Goal: Use online tool/utility: Utilize a website feature to perform a specific function

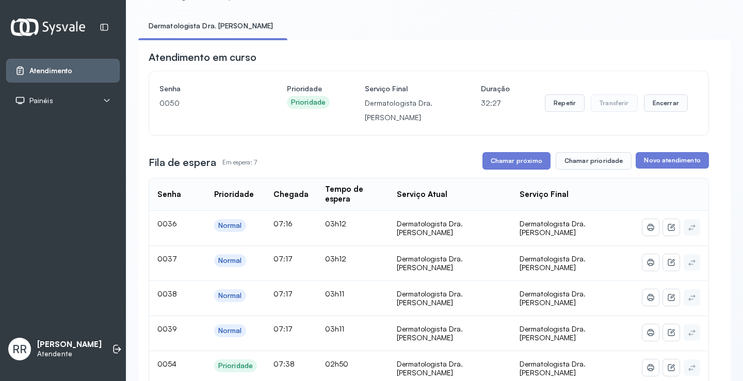
scroll to position [103, 0]
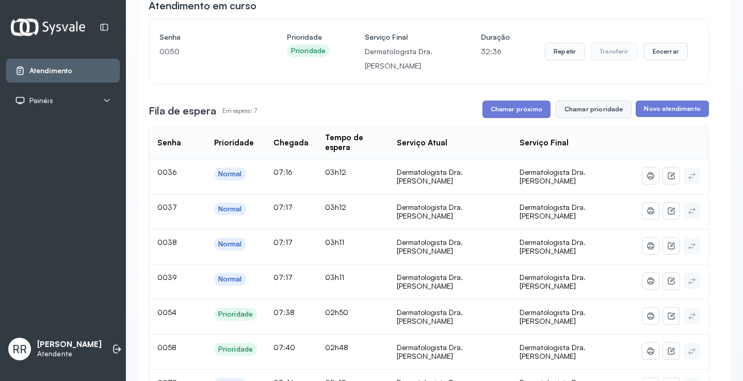
click at [569, 118] on button "Chamar prioridade" at bounding box center [594, 110] width 76 height 18
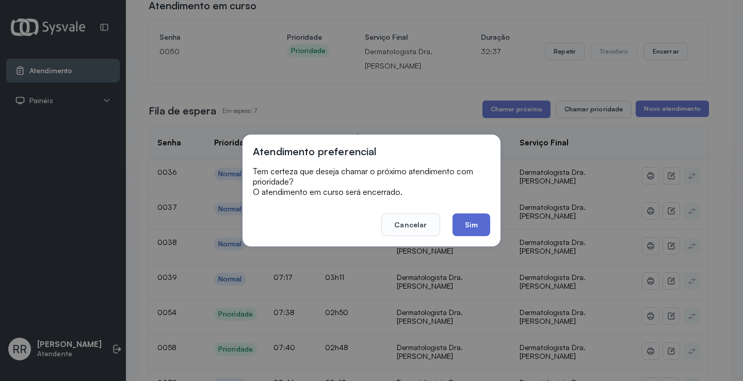
click at [475, 228] on button "Sim" at bounding box center [472, 225] width 38 height 23
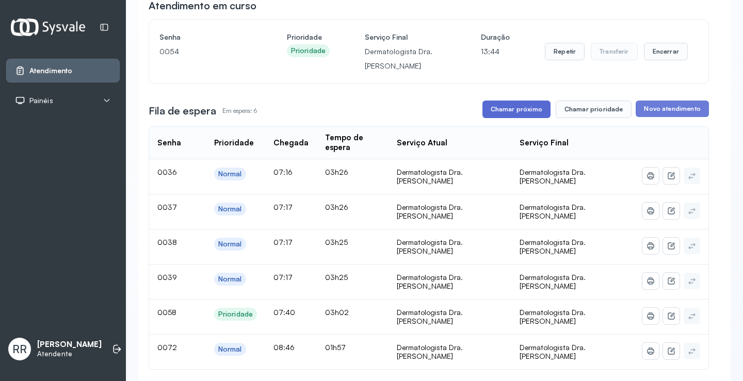
click at [538, 109] on button "Chamar próximo" at bounding box center [516, 110] width 68 height 18
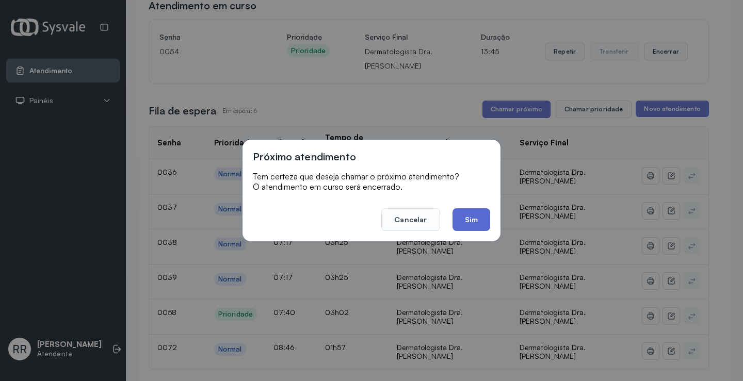
click at [475, 221] on button "Sim" at bounding box center [472, 219] width 38 height 23
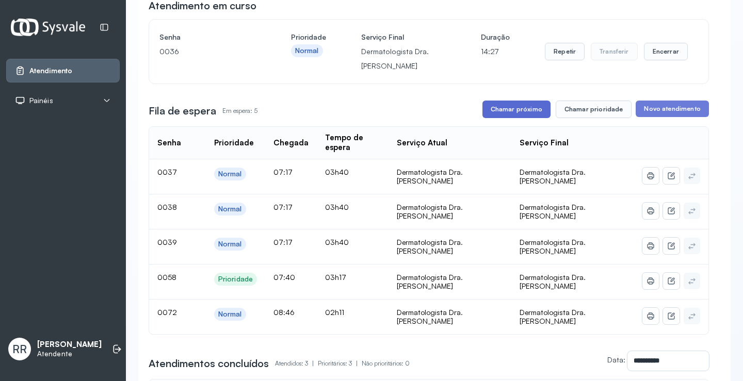
click at [509, 115] on button "Chamar próximo" at bounding box center [516, 110] width 68 height 18
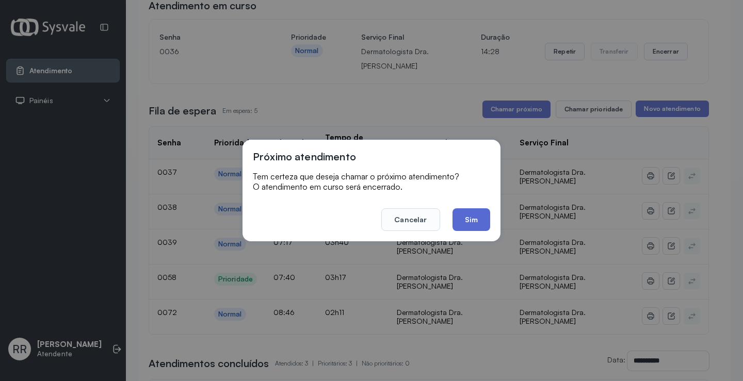
click at [486, 220] on button "Sim" at bounding box center [472, 219] width 38 height 23
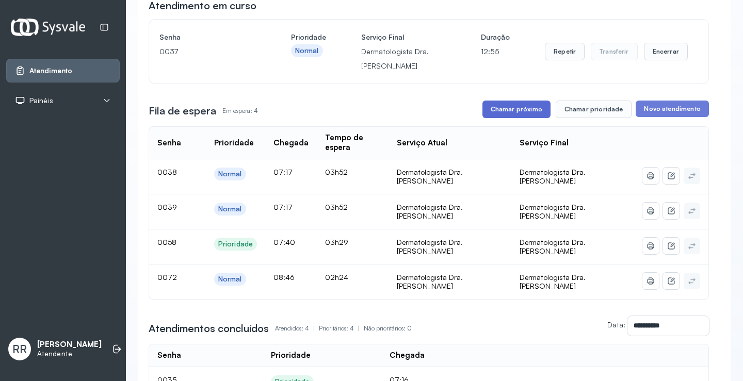
click at [489, 112] on button "Chamar próximo" at bounding box center [516, 110] width 68 height 18
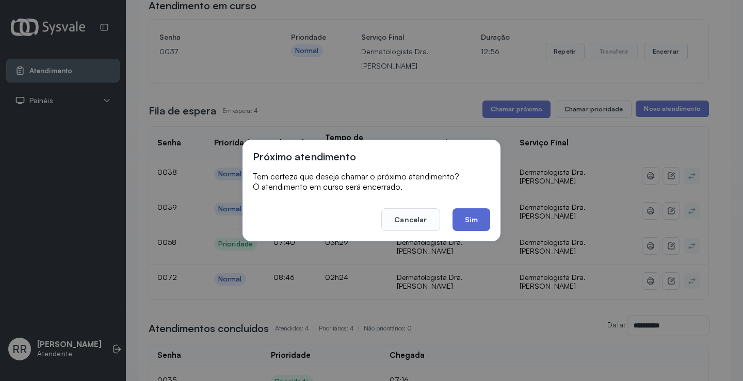
click at [473, 218] on button "Sim" at bounding box center [472, 219] width 38 height 23
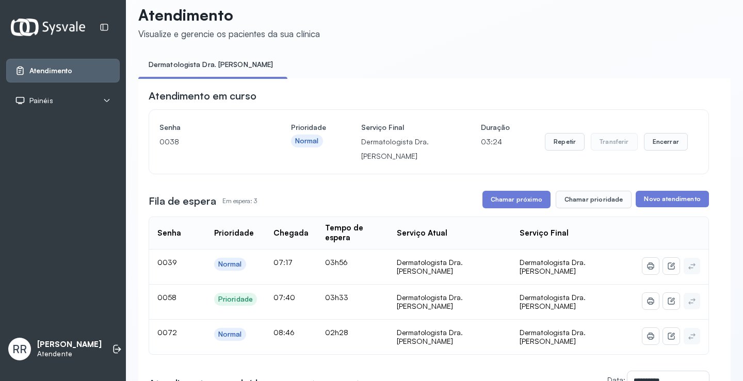
scroll to position [0, 0]
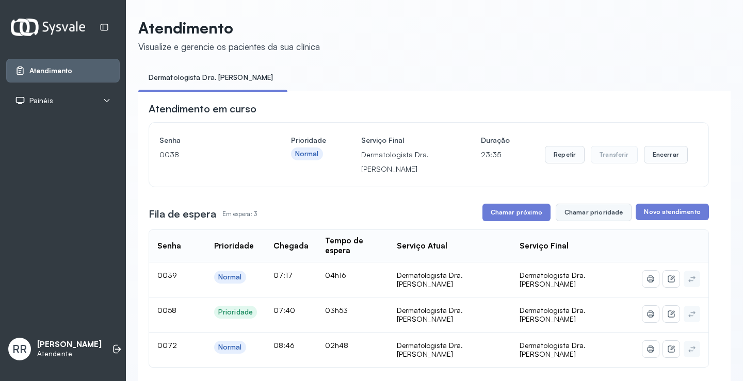
click at [573, 219] on button "Chamar prioridade" at bounding box center [594, 213] width 76 height 18
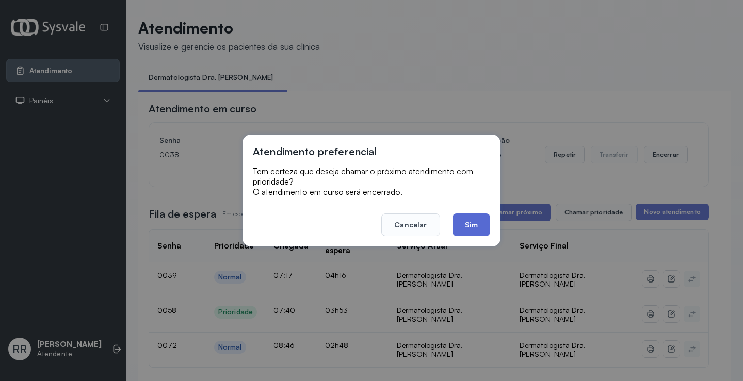
click at [466, 228] on button "Sim" at bounding box center [472, 225] width 38 height 23
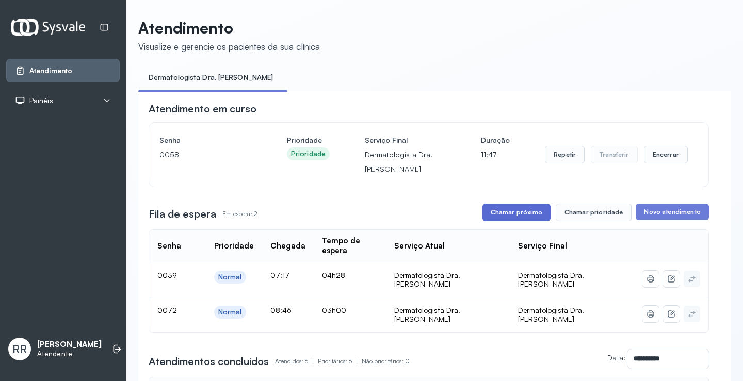
click at [506, 209] on button "Chamar próximo" at bounding box center [516, 213] width 68 height 18
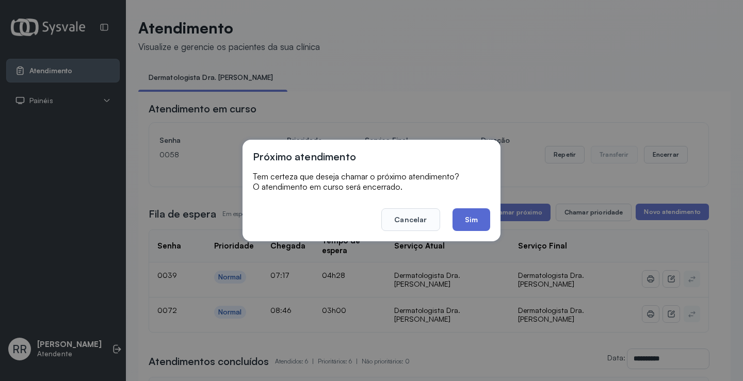
click at [477, 221] on button "Sim" at bounding box center [472, 219] width 38 height 23
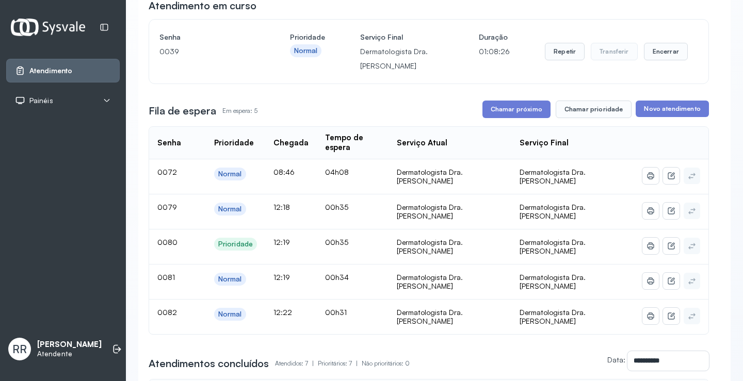
scroll to position [52, 0]
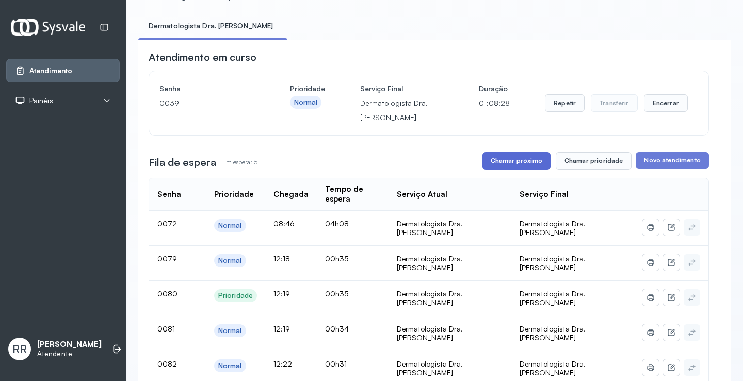
click at [520, 161] on button "Chamar próximo" at bounding box center [516, 161] width 68 height 18
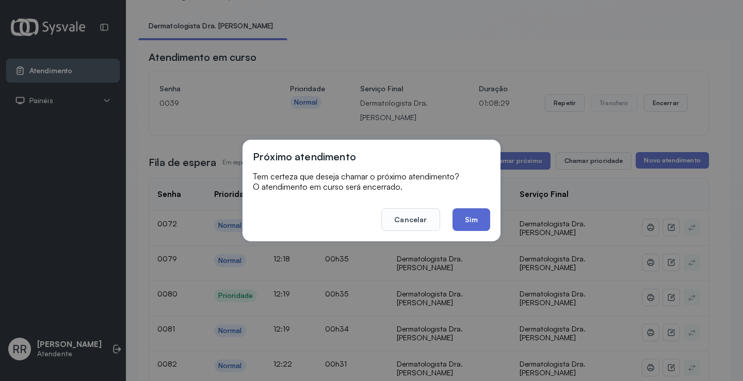
click at [466, 226] on button "Sim" at bounding box center [472, 219] width 38 height 23
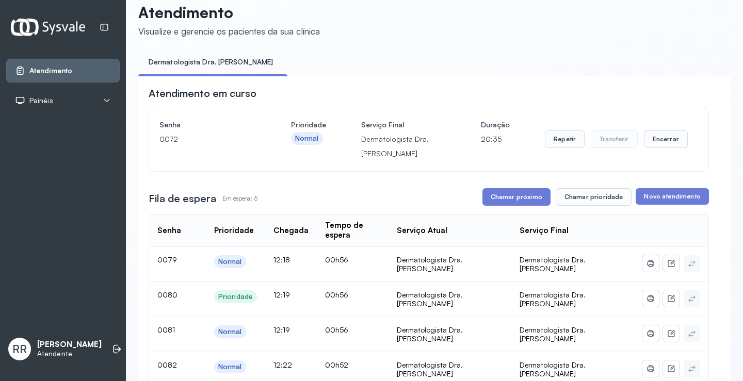
scroll to position [0, 0]
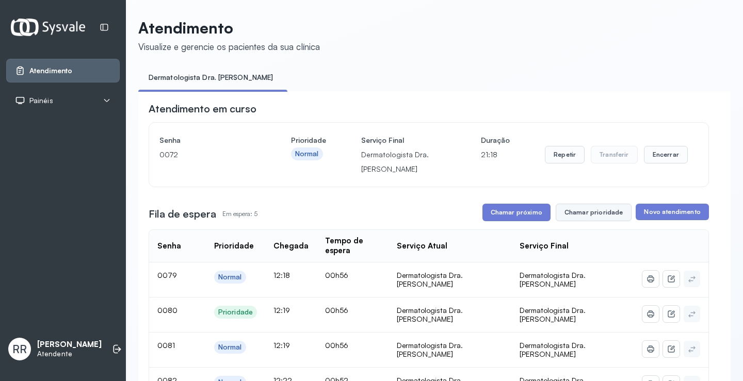
click at [584, 217] on button "Chamar prioridade" at bounding box center [594, 213] width 76 height 18
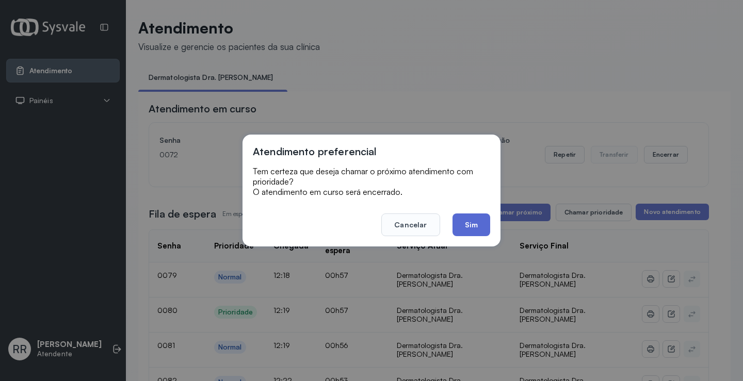
click at [480, 228] on button "Sim" at bounding box center [472, 225] width 38 height 23
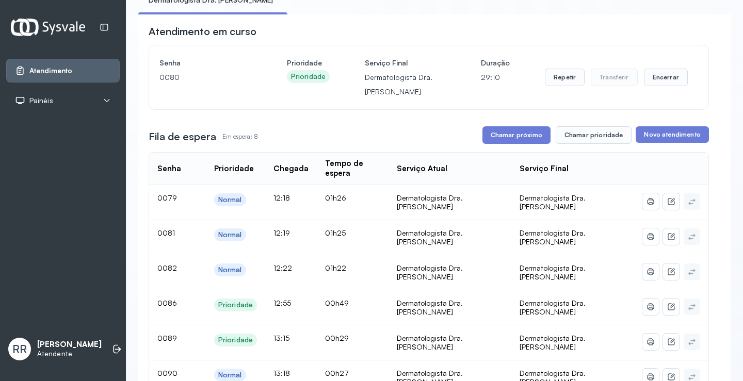
scroll to position [52, 0]
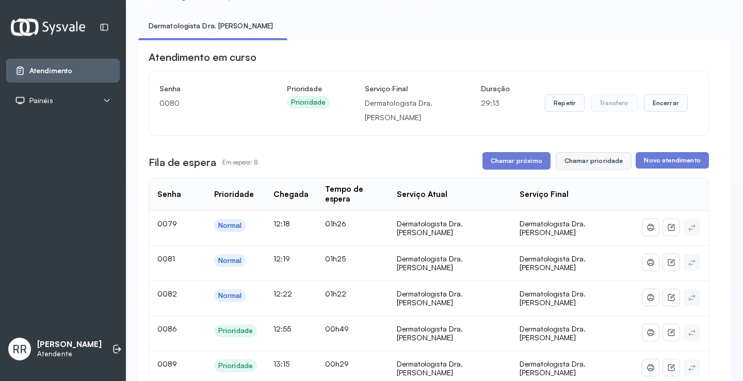
click at [569, 165] on button "Chamar prioridade" at bounding box center [594, 161] width 76 height 18
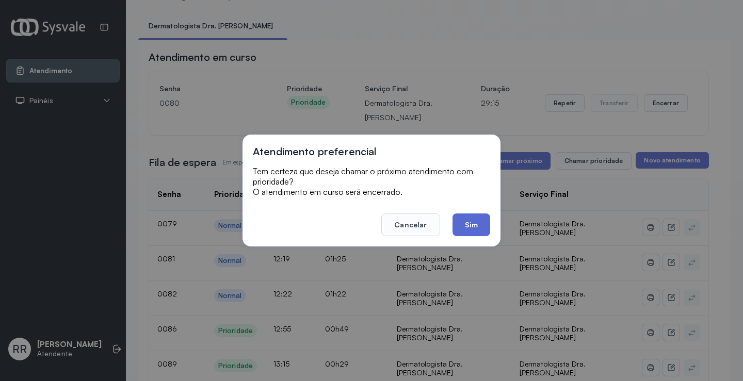
click at [466, 222] on button "Sim" at bounding box center [472, 225] width 38 height 23
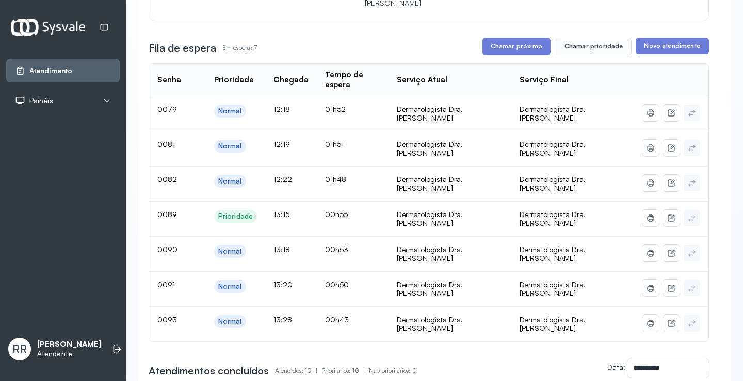
scroll to position [166, 0]
click at [579, 52] on button "Chamar prioridade" at bounding box center [594, 47] width 76 height 18
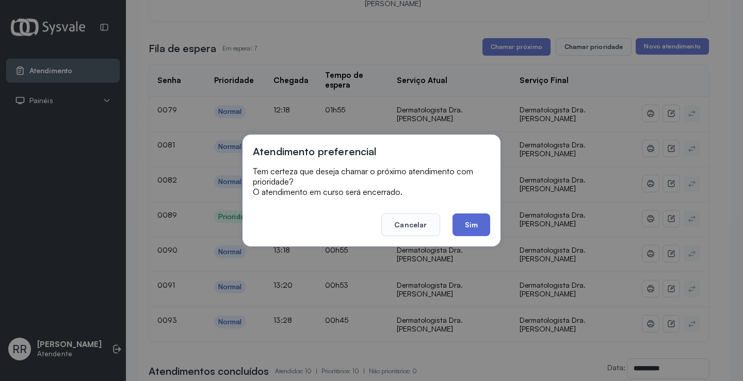
click at [472, 223] on button "Sim" at bounding box center [472, 225] width 38 height 23
